Goal: Information Seeking & Learning: Learn about a topic

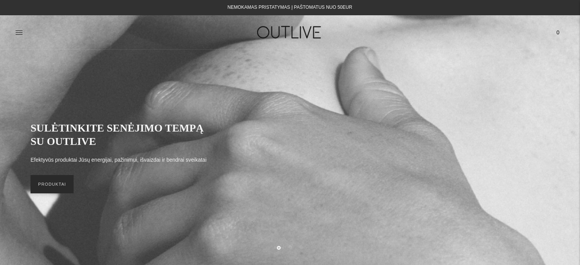
click at [48, 186] on link "PRODUKTAI" at bounding box center [52, 184] width 43 height 18
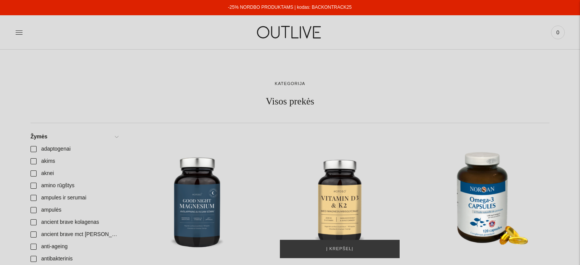
scroll to position [16, 0]
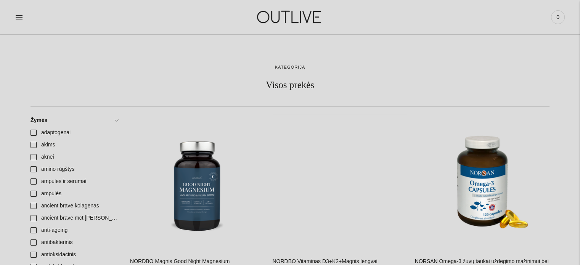
click at [24, 30] on div at bounding box center [106, 17] width 183 height 26
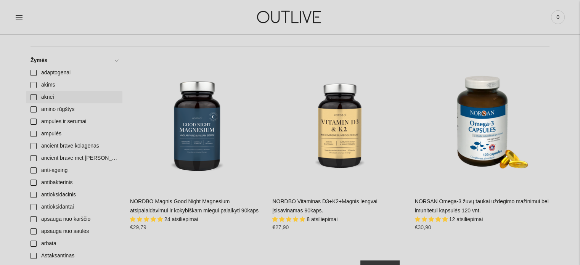
scroll to position [0, 0]
click at [34, 98] on link "aknei" at bounding box center [74, 97] width 97 height 12
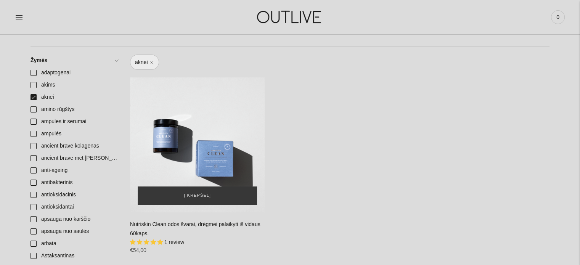
click at [211, 144] on div "Nutriskin Clean odos švarai, drėgmei palaikyti iš vidaus 60kaps.\a" at bounding box center [197, 144] width 135 height 135
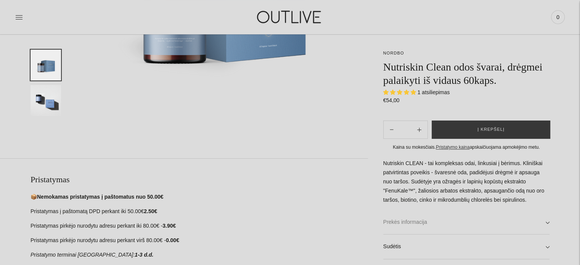
click at [482, 227] on link "Prekės informacija" at bounding box center [467, 222] width 166 height 24
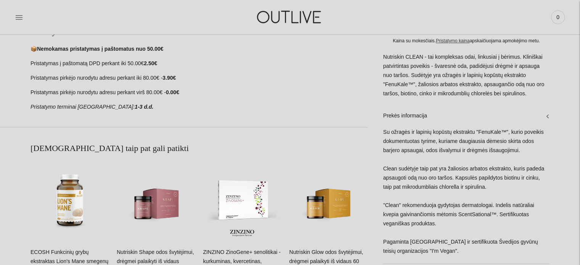
scroll to position [458, 0]
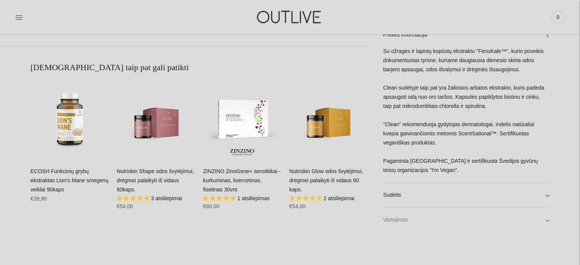
click at [485, 219] on link "Vartojimas" at bounding box center [467, 220] width 166 height 24
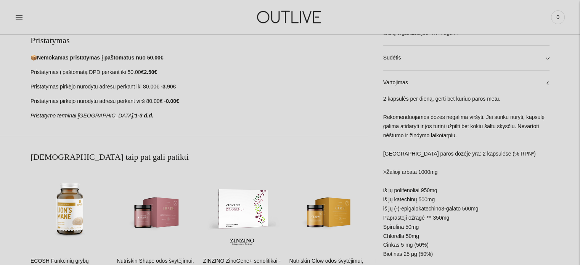
scroll to position [382, 0]
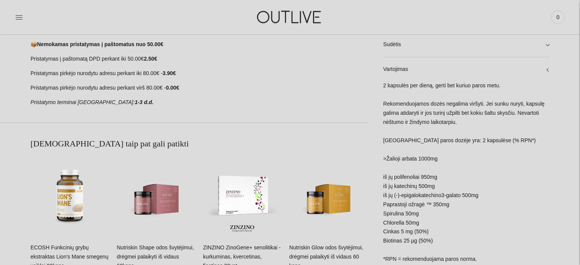
click at [415, 195] on div "2 kapsulės per dieną, gerti bet kuriuo paros metu. Rekomenduojamos dozės negali…" at bounding box center [467, 195] width 166 height 227
drag, startPoint x: 415, startPoint y: 195, endPoint x: 453, endPoint y: 211, distance: 41.5
click at [453, 211] on div "2 kapsulės per dieną, gerti bet kuriuo paros metu. Rekomenduojamos dozės negali…" at bounding box center [467, 195] width 166 height 227
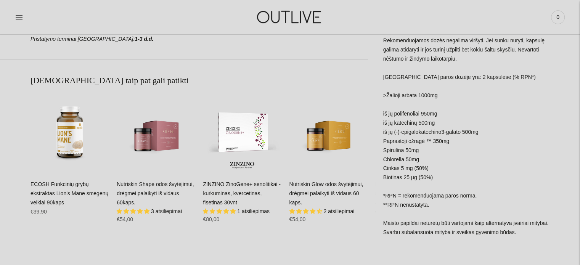
scroll to position [458, 0]
